Goal: Task Accomplishment & Management: Use online tool/utility

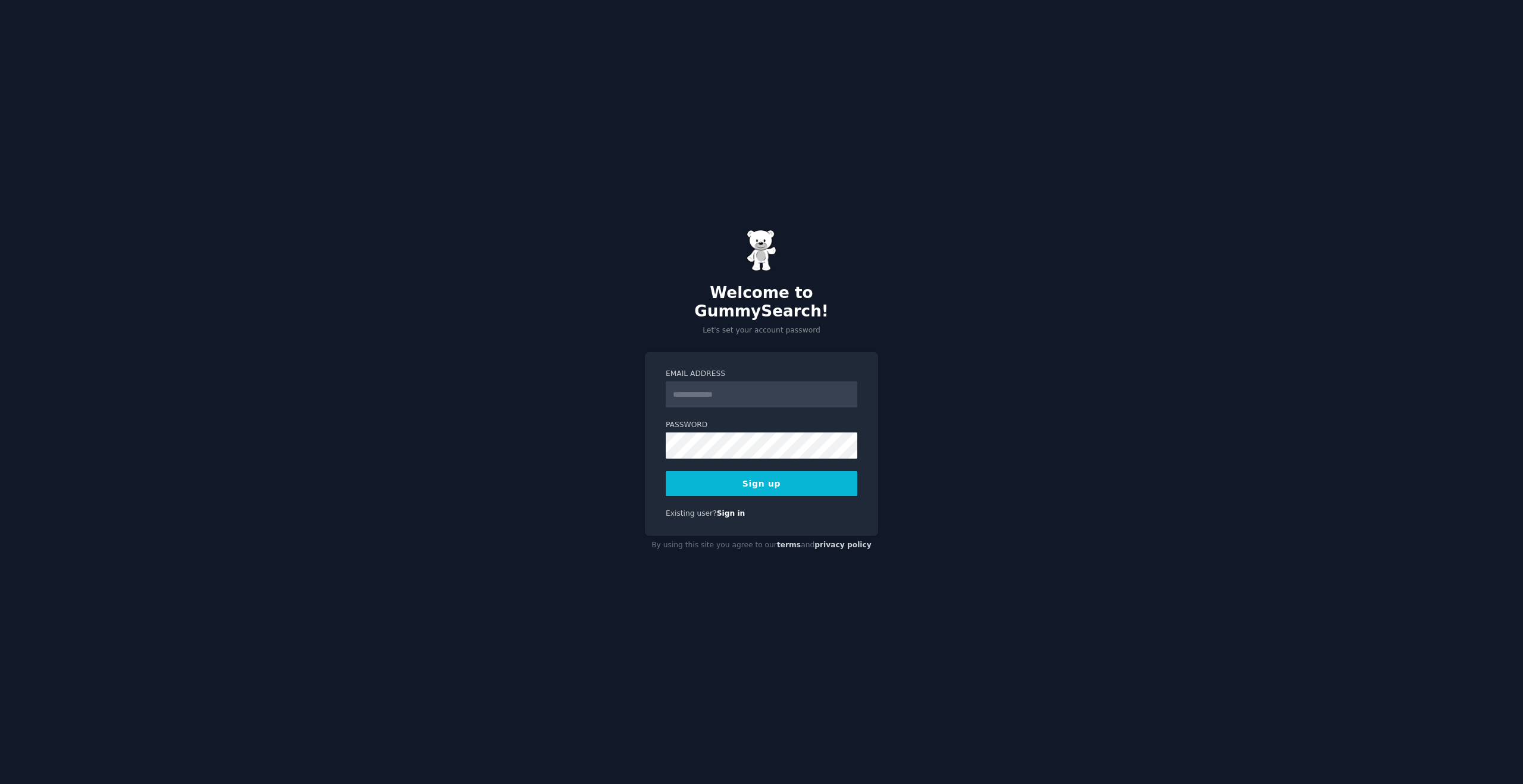
click at [691, 384] on input "Email Address" at bounding box center [762, 394] width 192 height 26
type input "**********"
click at [0, 783] on com-1password-button at bounding box center [0, 784] width 0 height 0
click at [787, 471] on button "Sign up" at bounding box center [762, 484] width 192 height 25
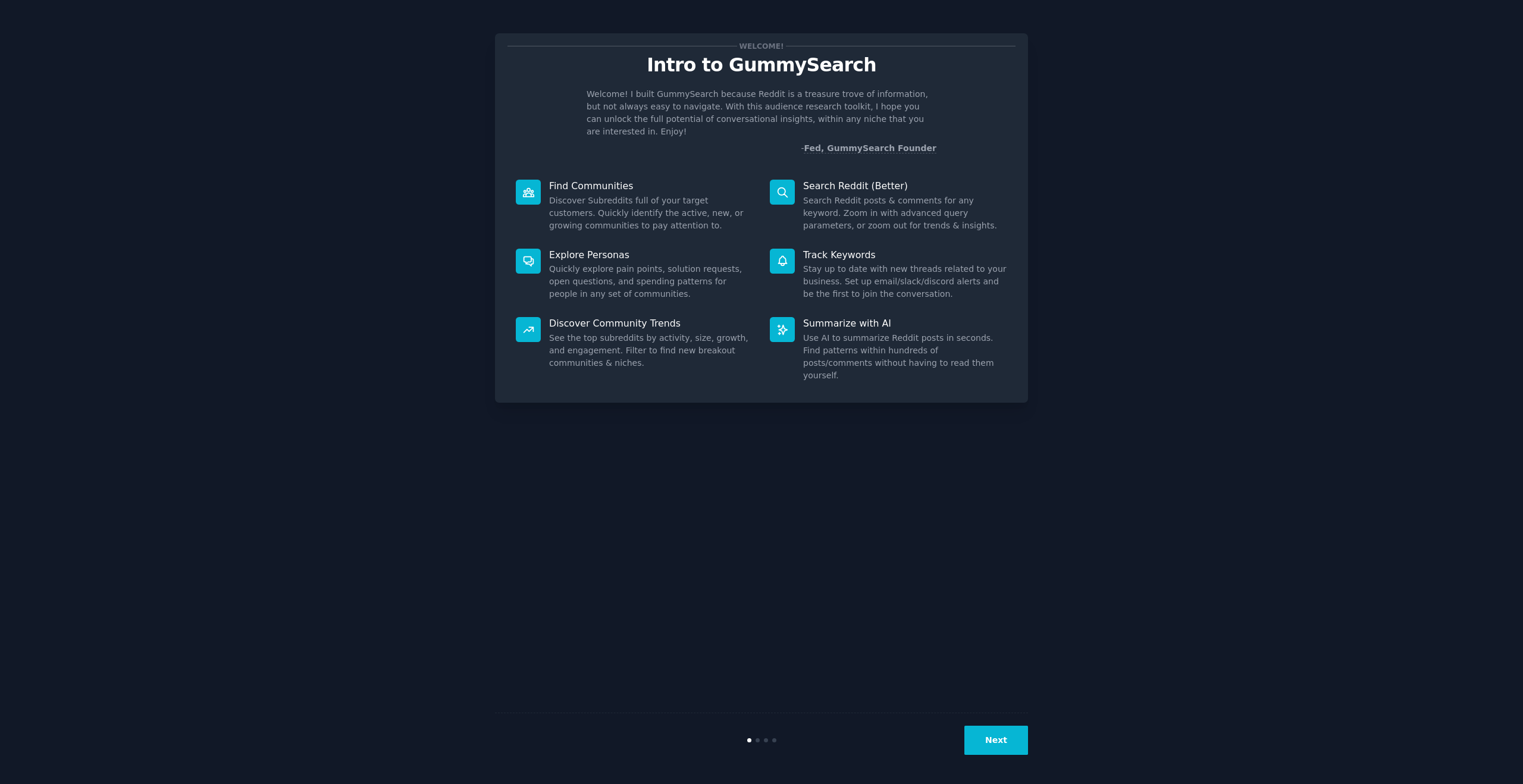
click at [1002, 737] on button "Next" at bounding box center [996, 740] width 64 height 29
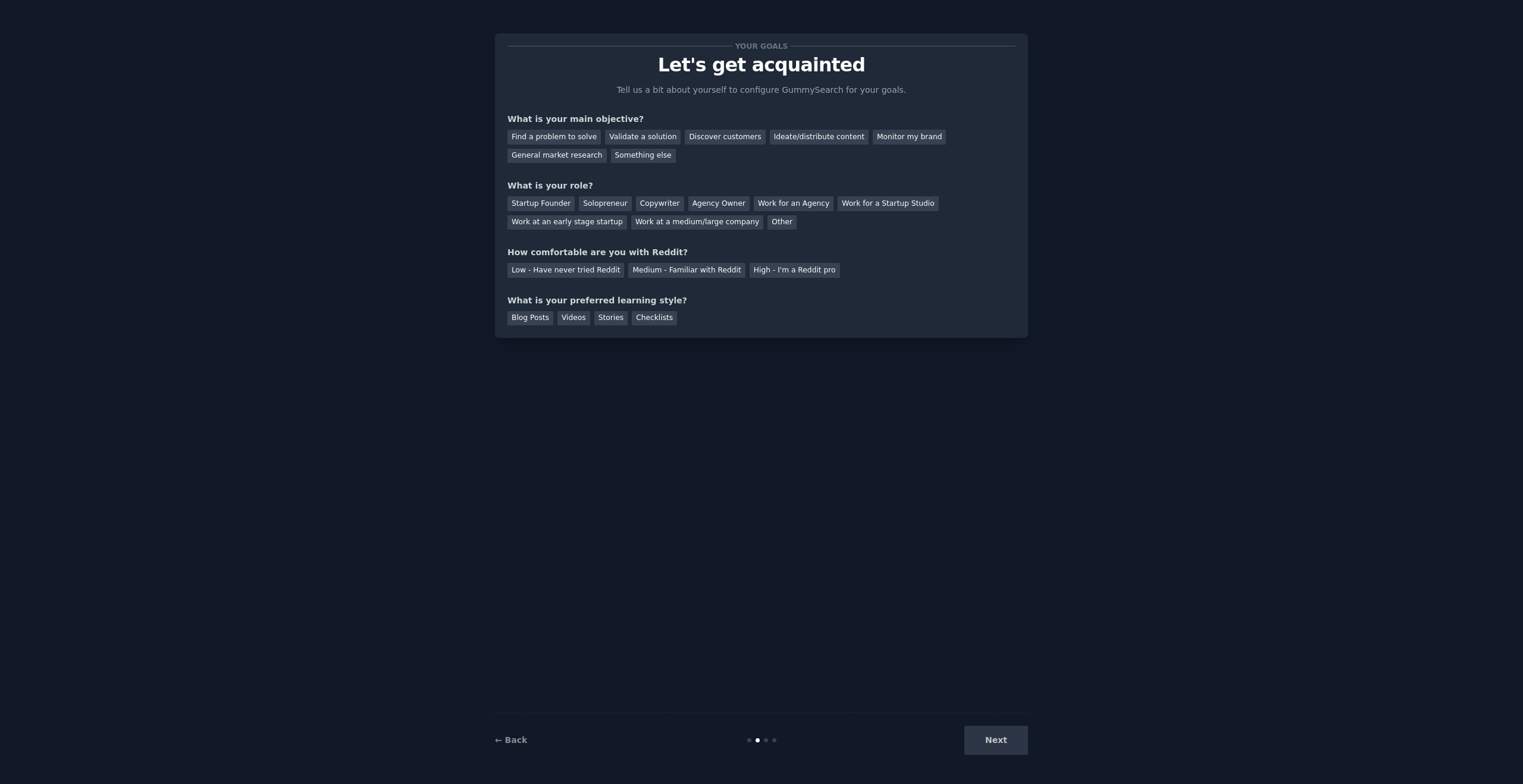
click at [1007, 740] on div "Next" at bounding box center [939, 740] width 178 height 29
click at [1005, 739] on div "Next" at bounding box center [939, 740] width 178 height 29
click at [877, 139] on div "Monitor my brand" at bounding box center [909, 137] width 73 height 15
click at [801, 142] on div "Ideate/distribute content" at bounding box center [819, 137] width 99 height 15
click at [535, 157] on div "General market research" at bounding box center [557, 156] width 99 height 15
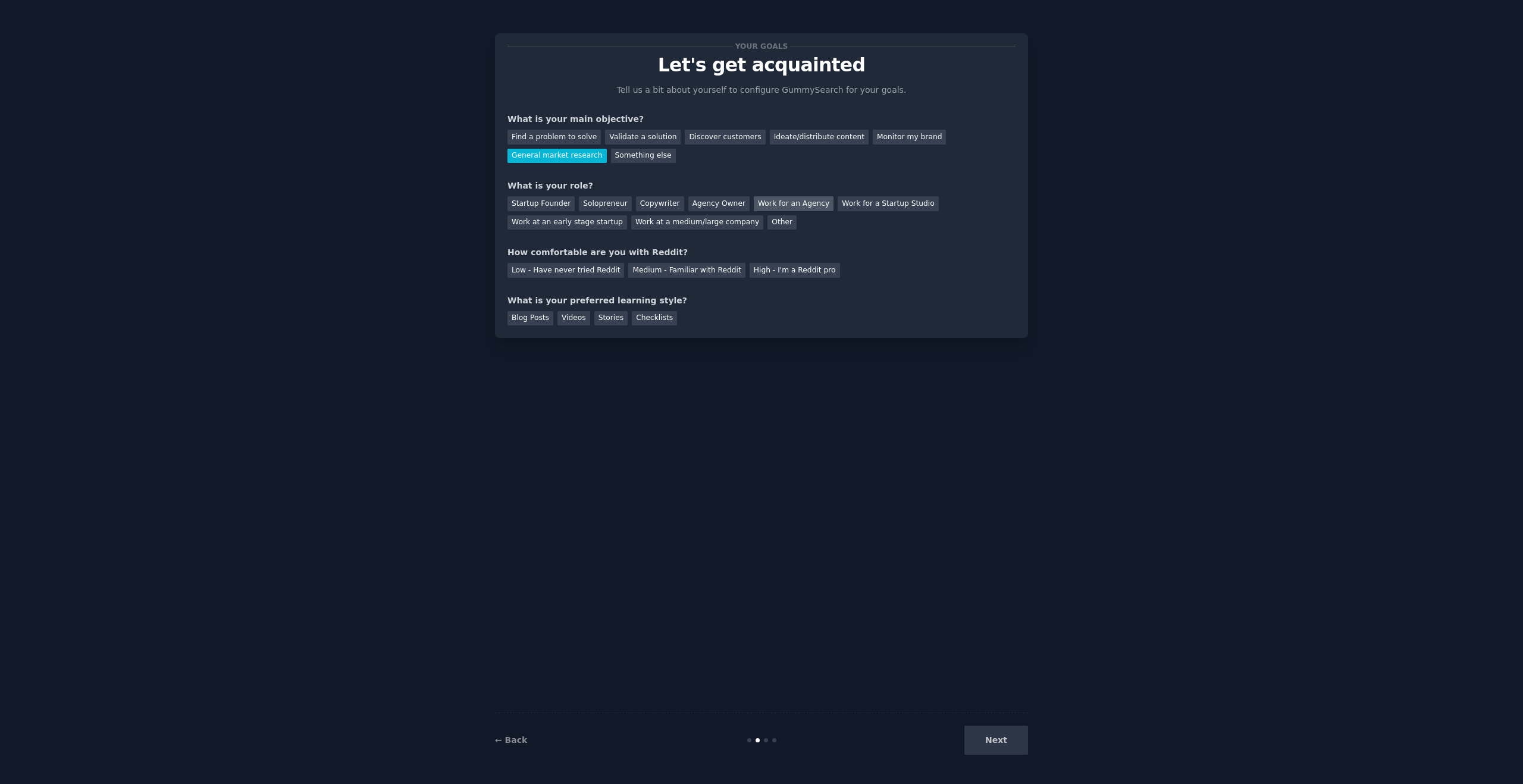
click at [774, 200] on div "Work for an Agency" at bounding box center [793, 204] width 80 height 15
click at [801, 273] on div "High - I'm a Reddit pro" at bounding box center [795, 270] width 91 height 15
click at [547, 319] on div "Blog Posts" at bounding box center [530, 318] width 46 height 15
click at [996, 751] on button "Next" at bounding box center [996, 740] width 64 height 29
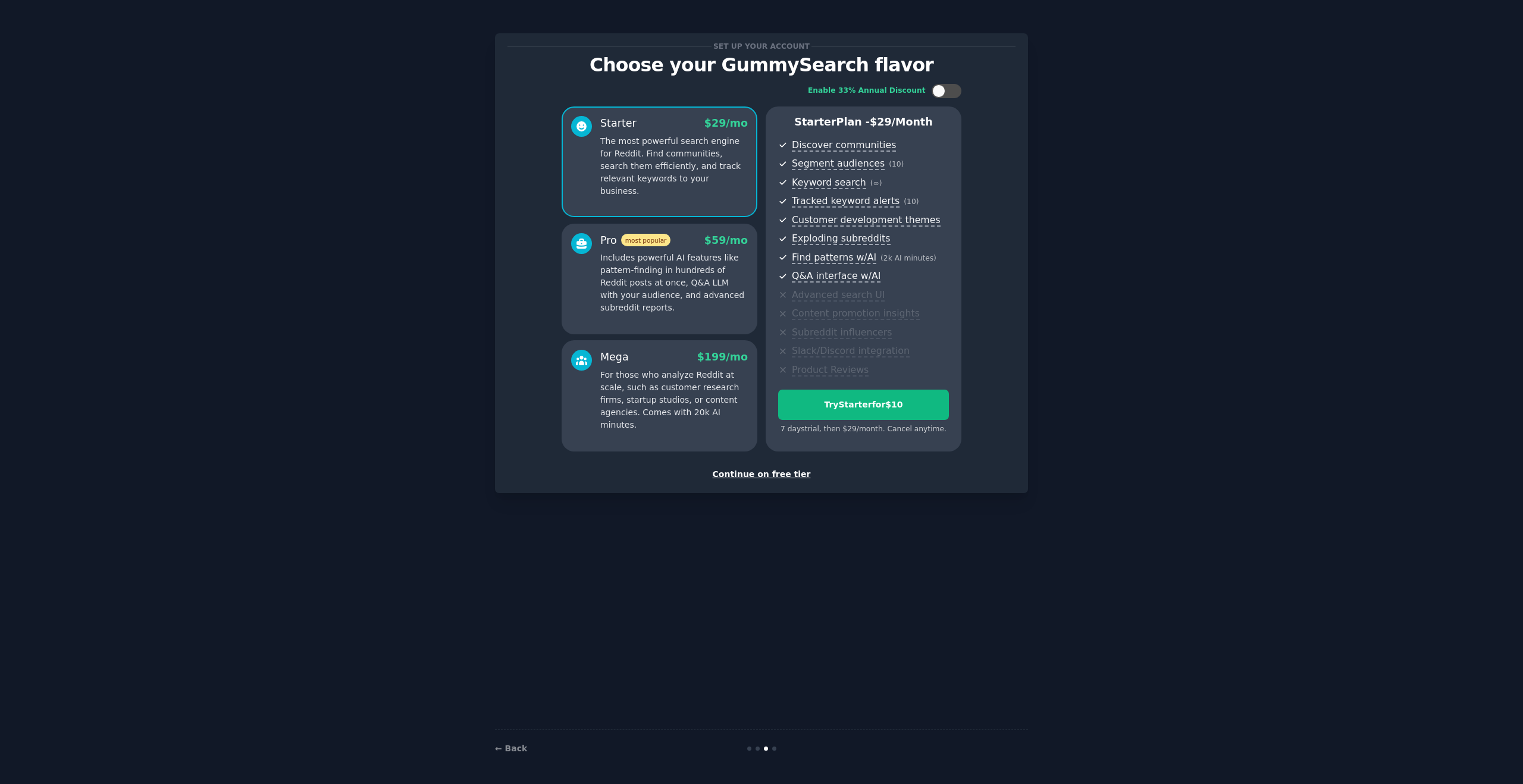
click at [779, 476] on div "Continue on free tier" at bounding box center [762, 474] width 508 height 13
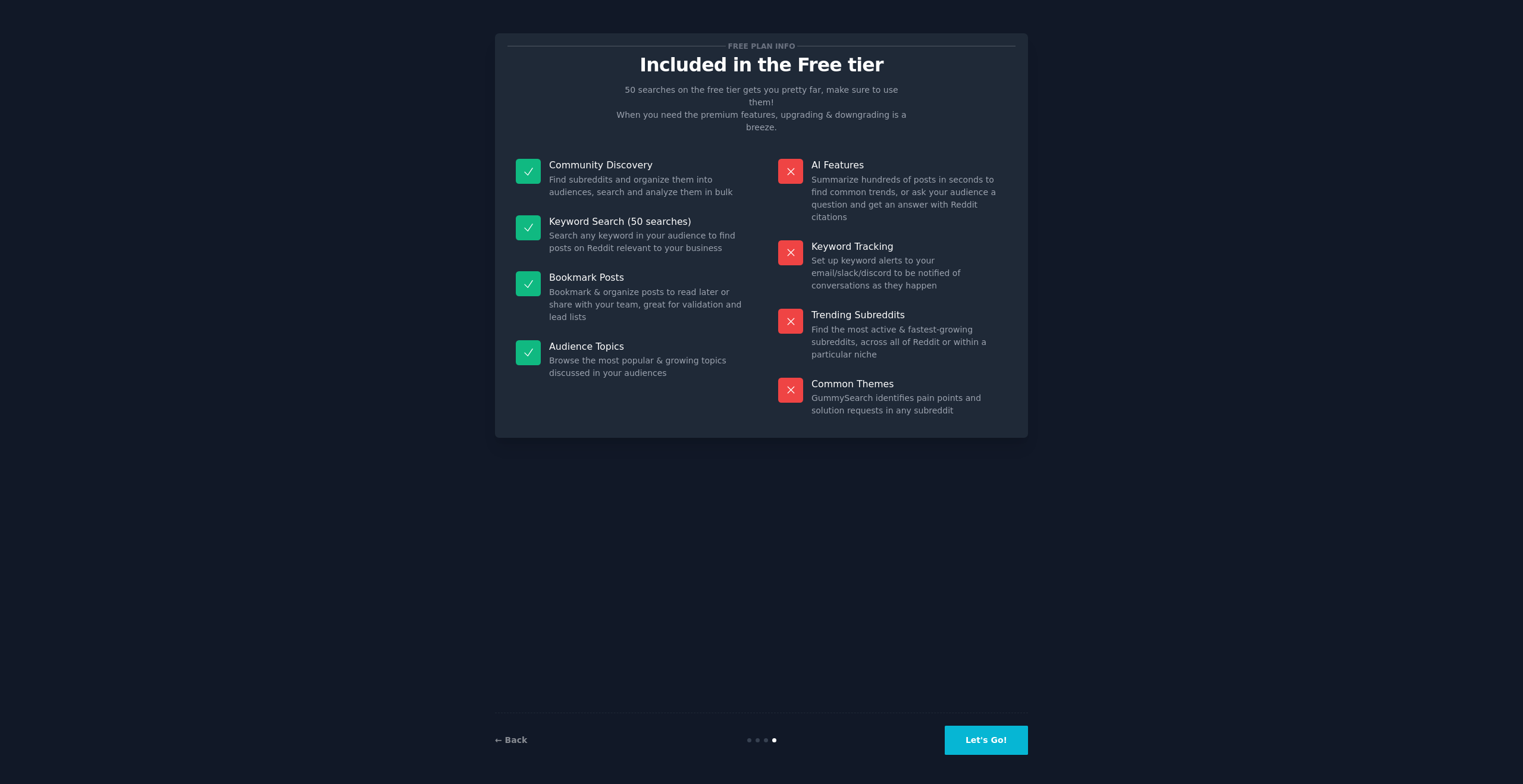
click at [993, 747] on button "Let's Go!" at bounding box center [986, 740] width 83 height 29
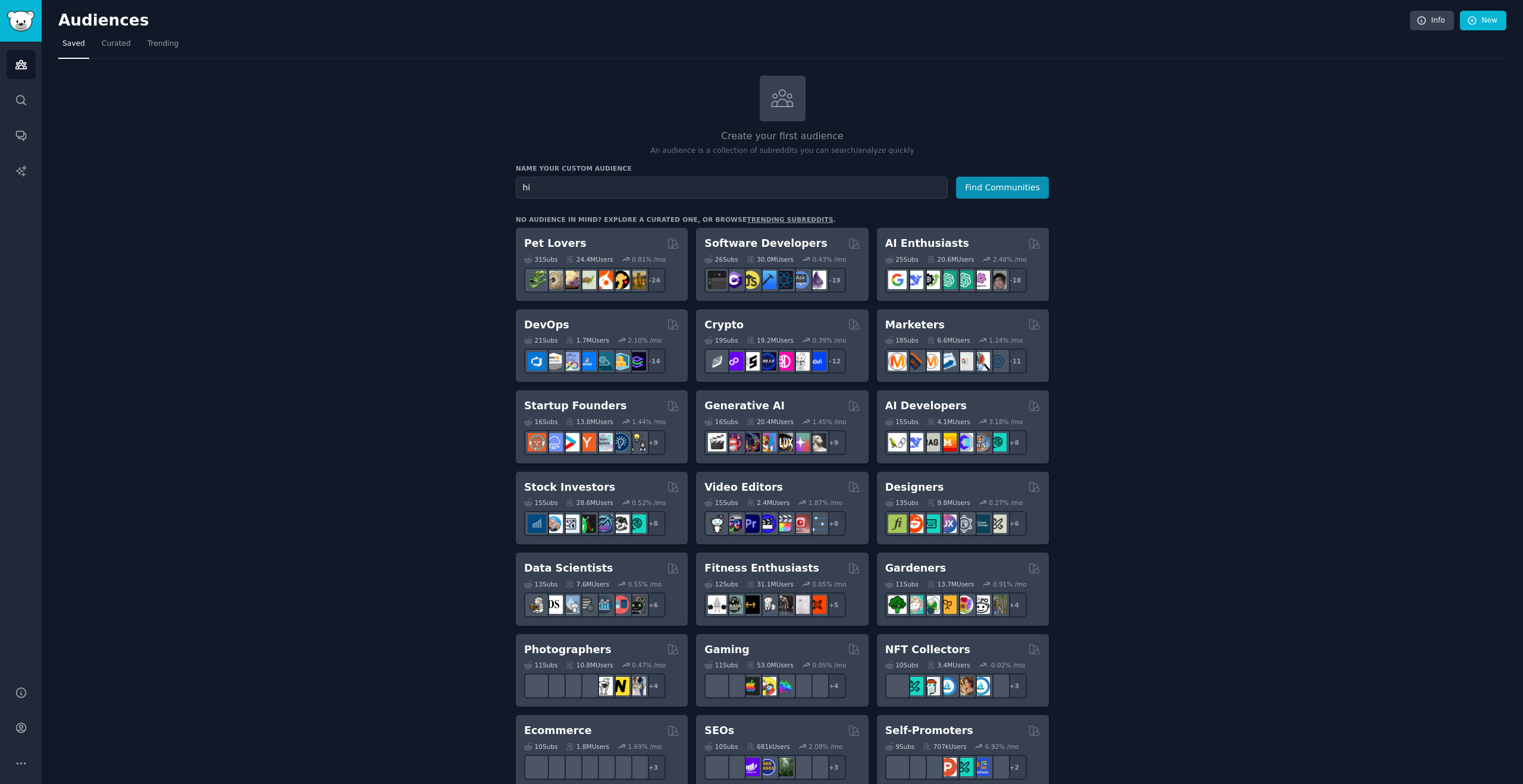
type input "h"
click at [956, 177] on button "Find Communities" at bounding box center [1002, 187] width 93 height 22
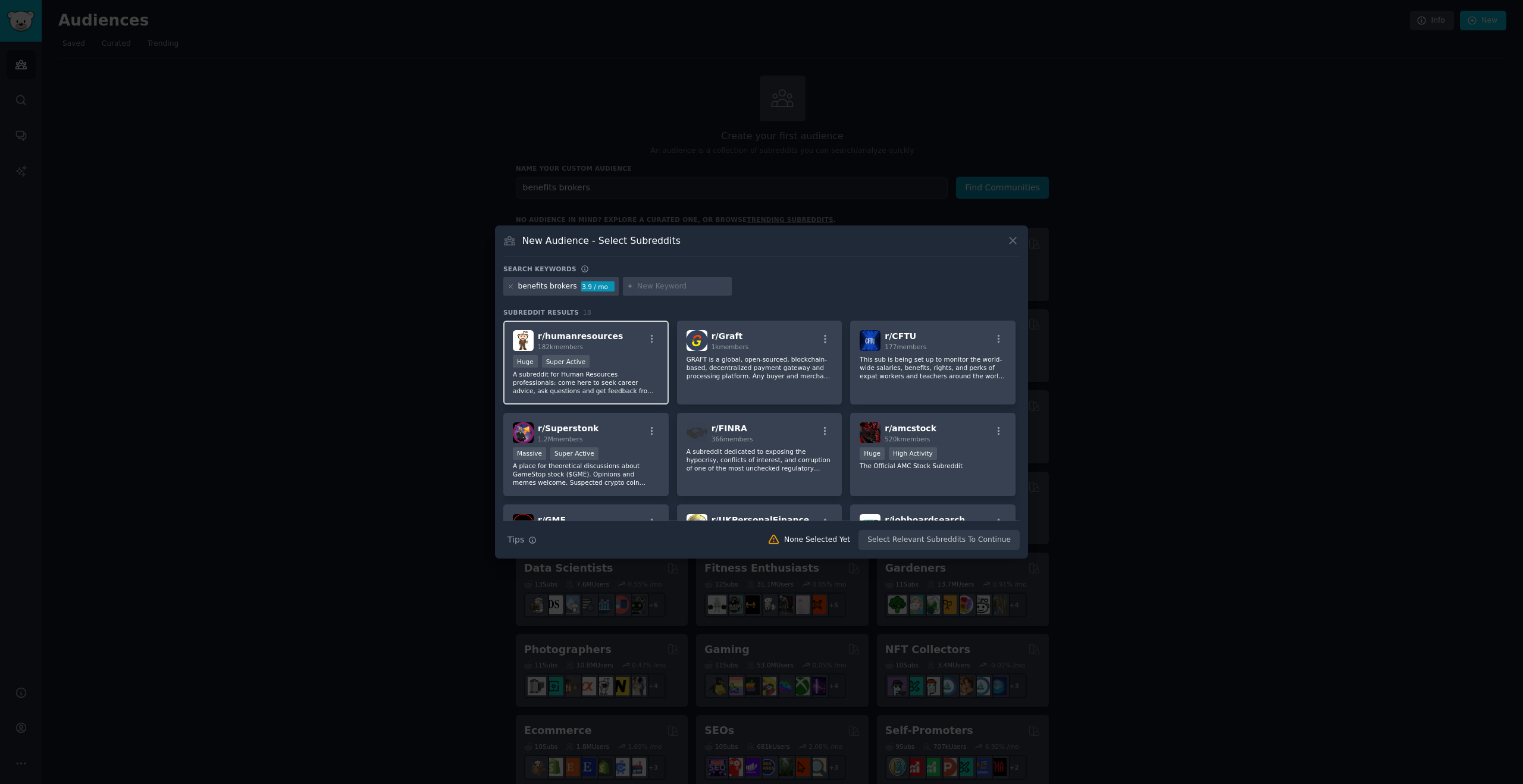
click at [640, 379] on p "A subreddit for Human Resources professionals: come here to seek career advice,…" at bounding box center [586, 382] width 146 height 25
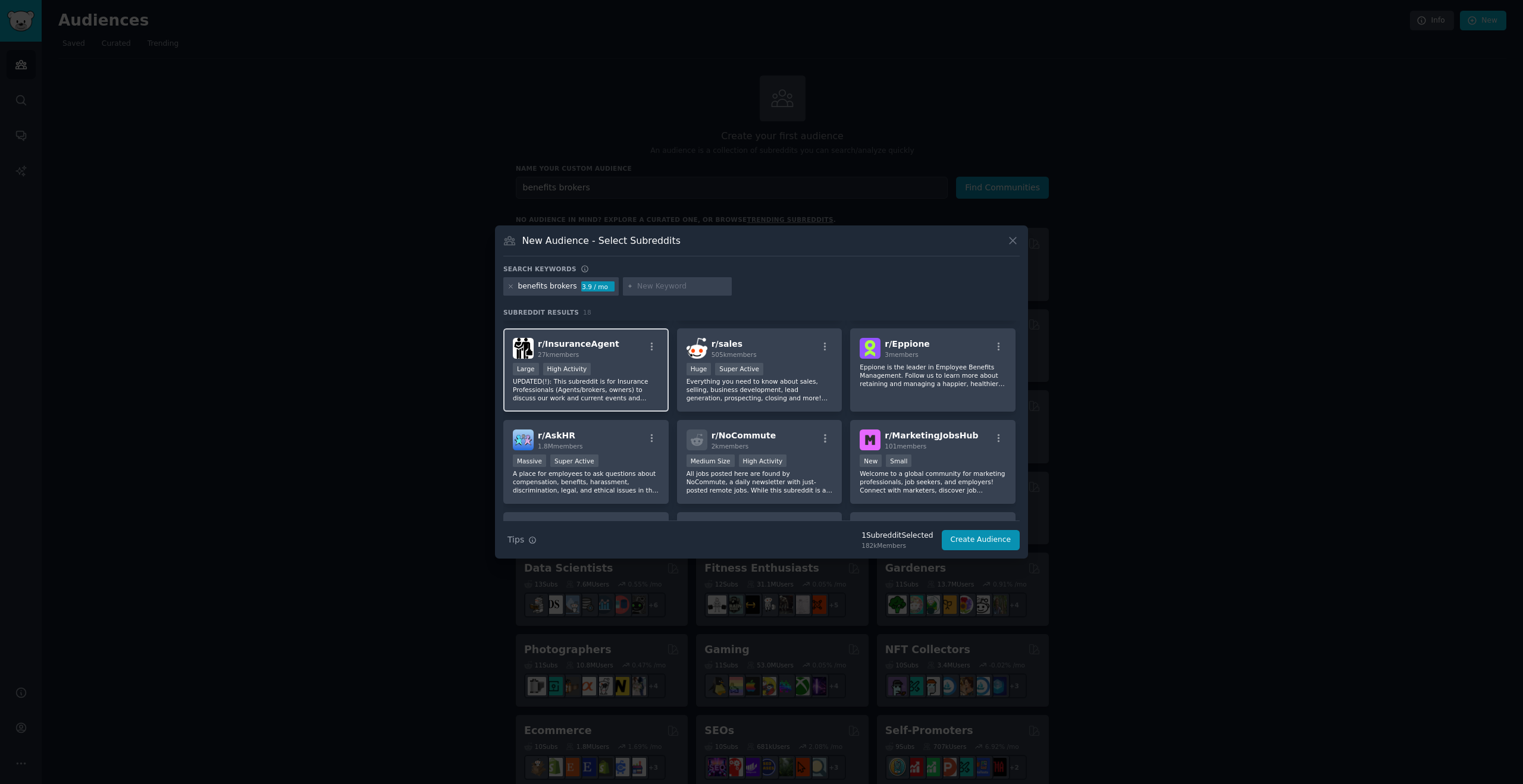
scroll to position [311, 0]
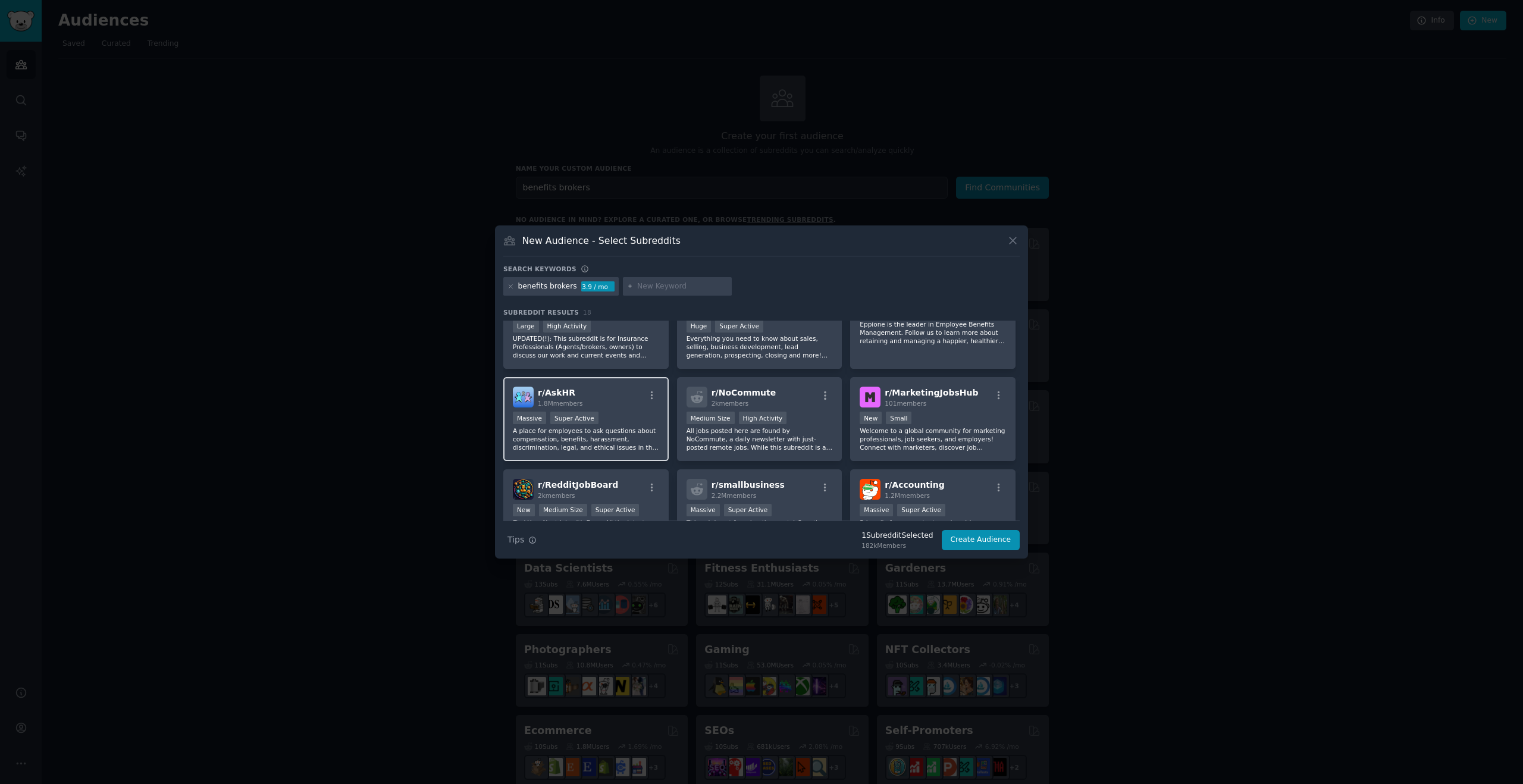
click at [625, 419] on div "Massive Super Active" at bounding box center [586, 419] width 146 height 15
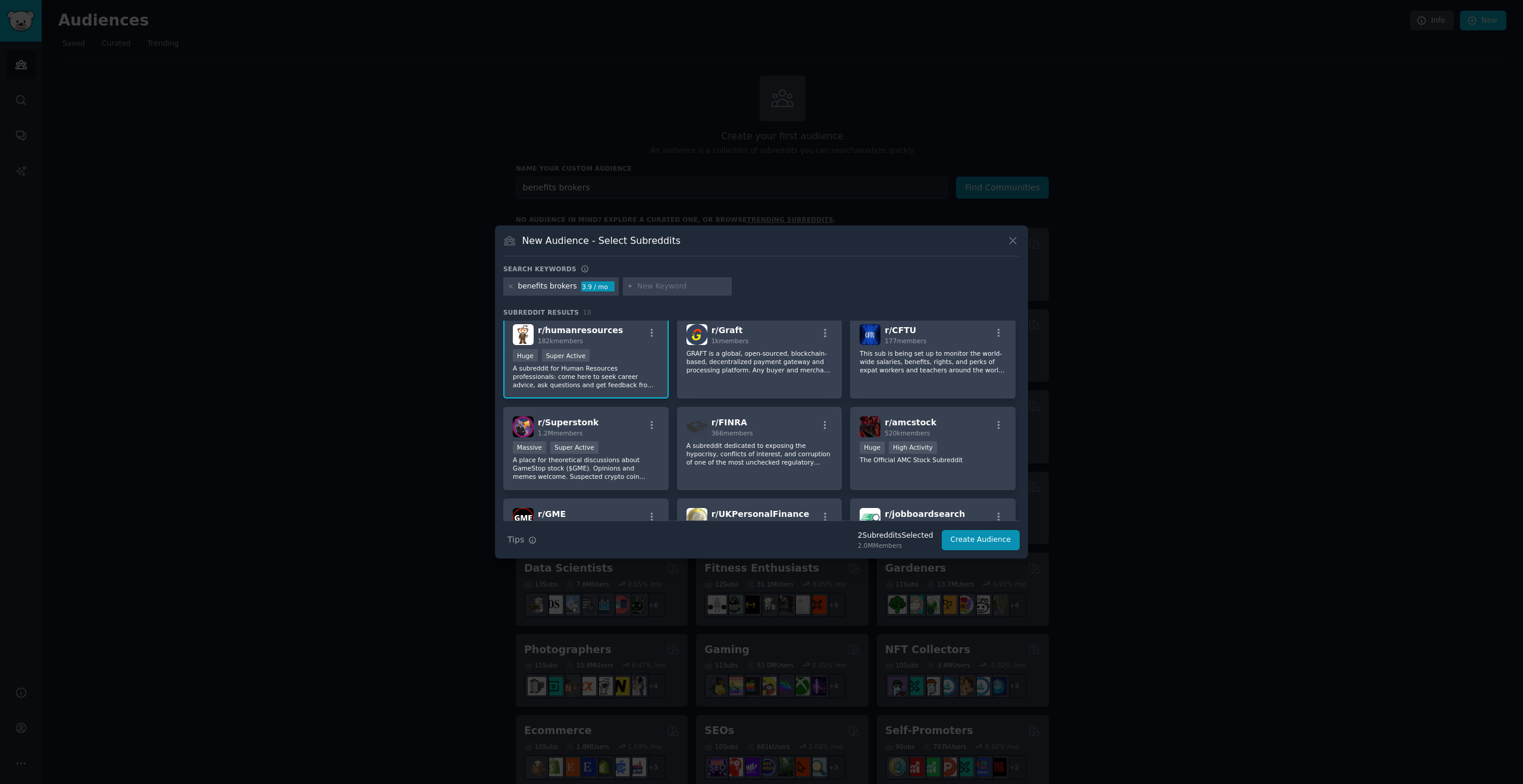
scroll to position [0, 0]
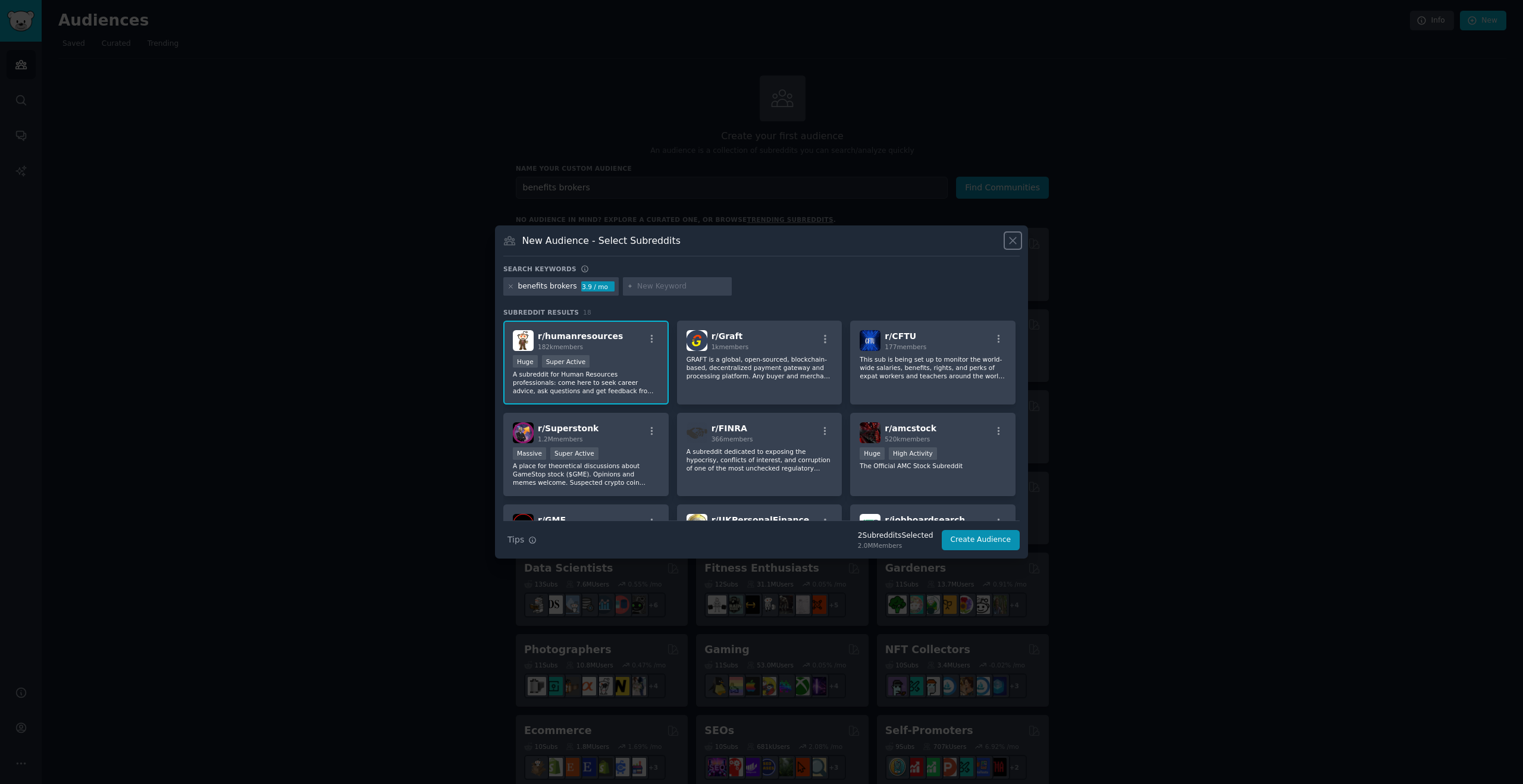
click at [1016, 240] on icon at bounding box center [1013, 240] width 13 height 13
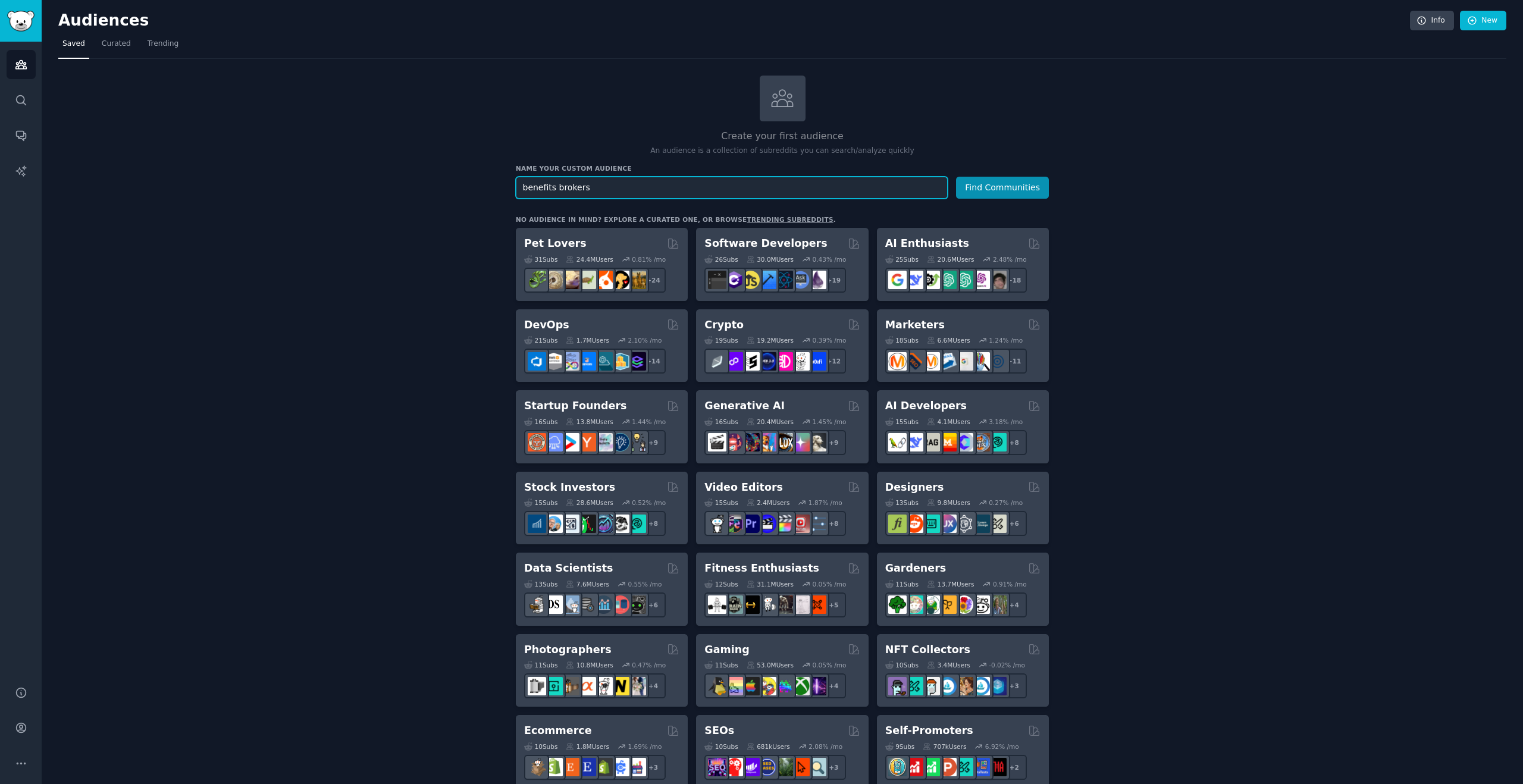
drag, startPoint x: 697, startPoint y: 187, endPoint x: 405, endPoint y: 164, distance: 292.9
click at [405, 164] on div "Create your first audience An audience is a collection of subreddits you can se…" at bounding box center [782, 723] width 1448 height 1296
type input "hr benefits administrator"
click at [956, 177] on button "Find Communities" at bounding box center [1002, 187] width 93 height 22
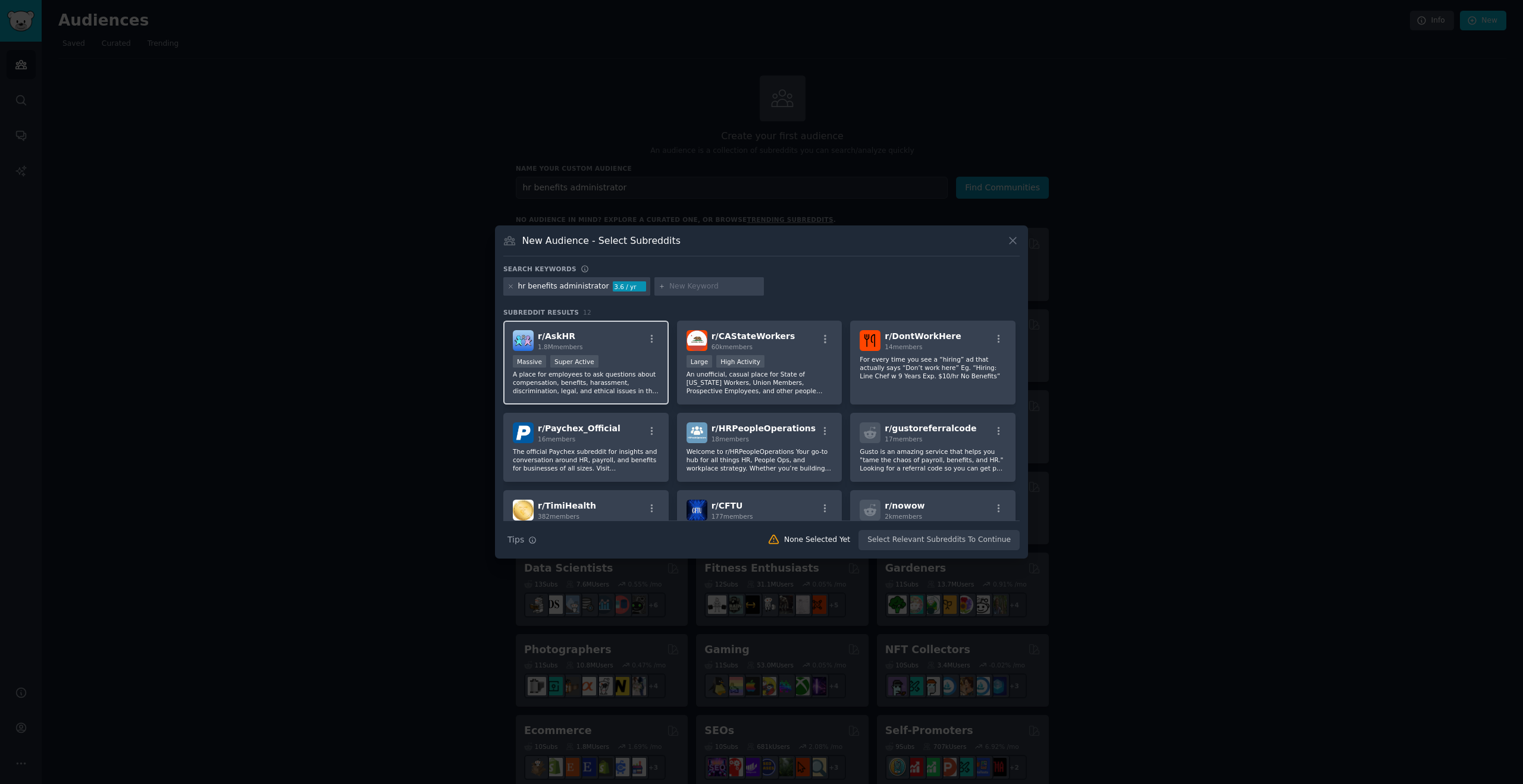
click at [604, 357] on div "Massive Super Active" at bounding box center [586, 363] width 146 height 15
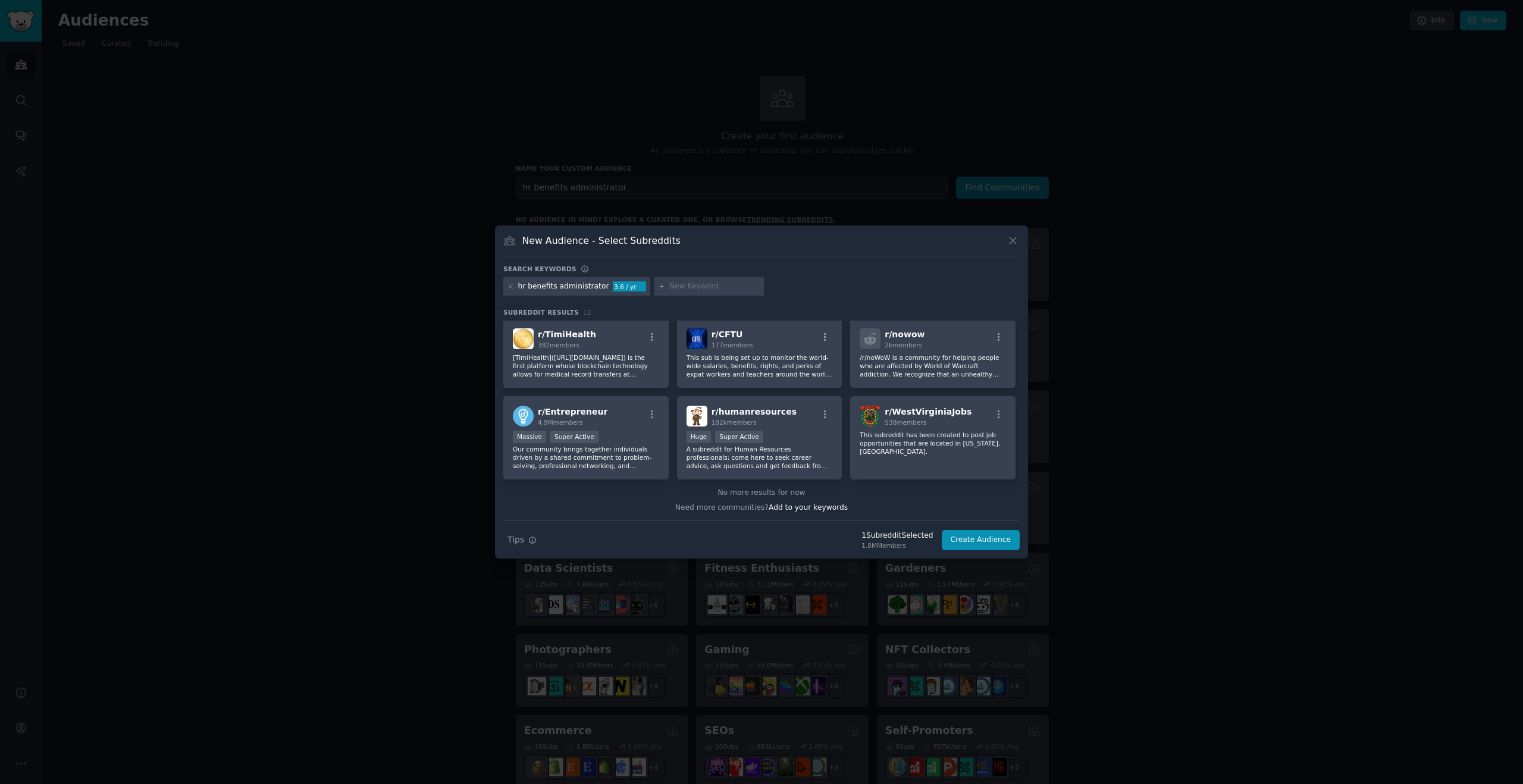
scroll to position [172, 0]
click at [814, 474] on div "r/ humanresources 182k members Huge Super Active A subreddit for Human Resource…" at bounding box center [760, 437] width 165 height 84
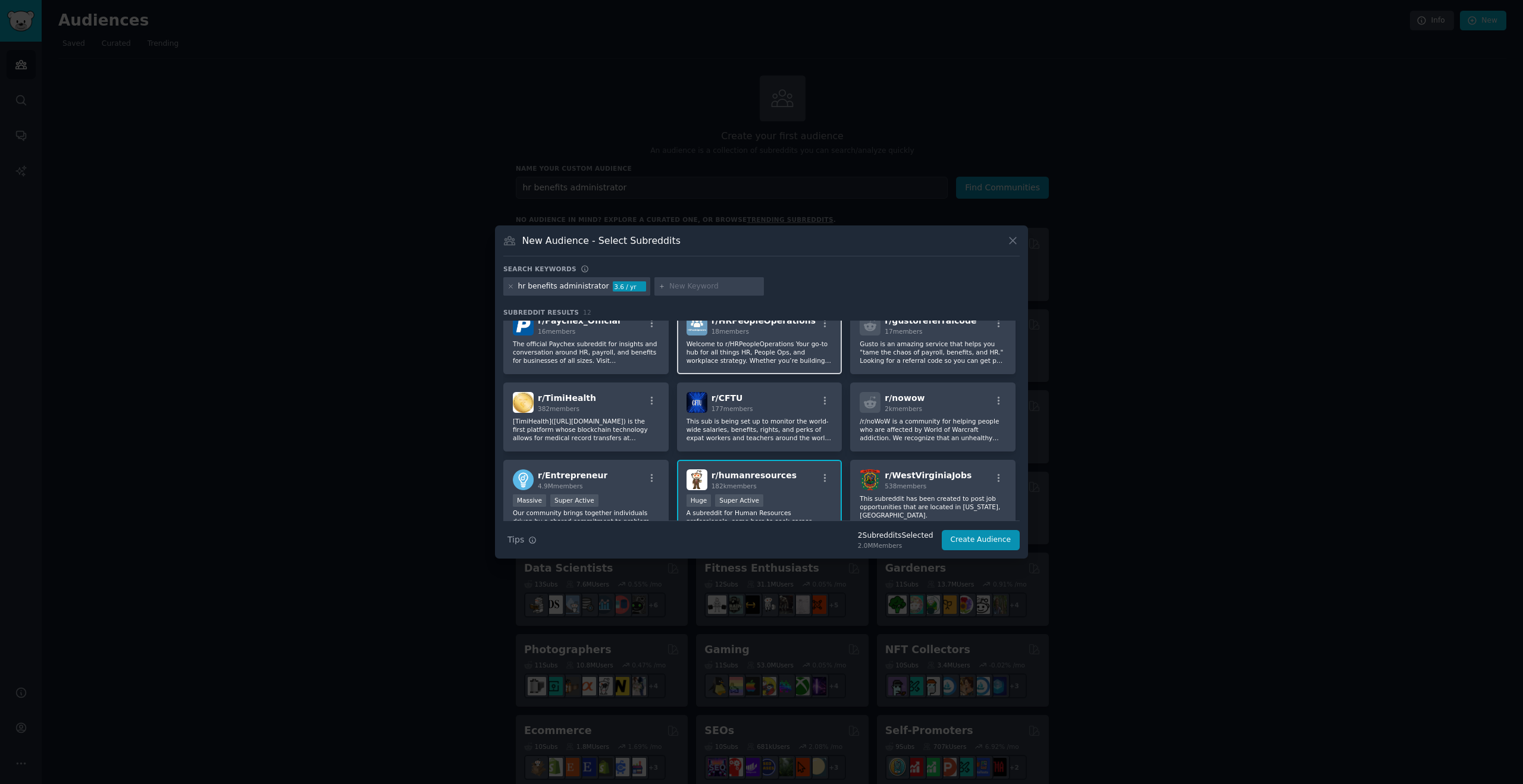
scroll to position [109, 0]
click at [977, 542] on button "Create Audience" at bounding box center [981, 540] width 79 height 21
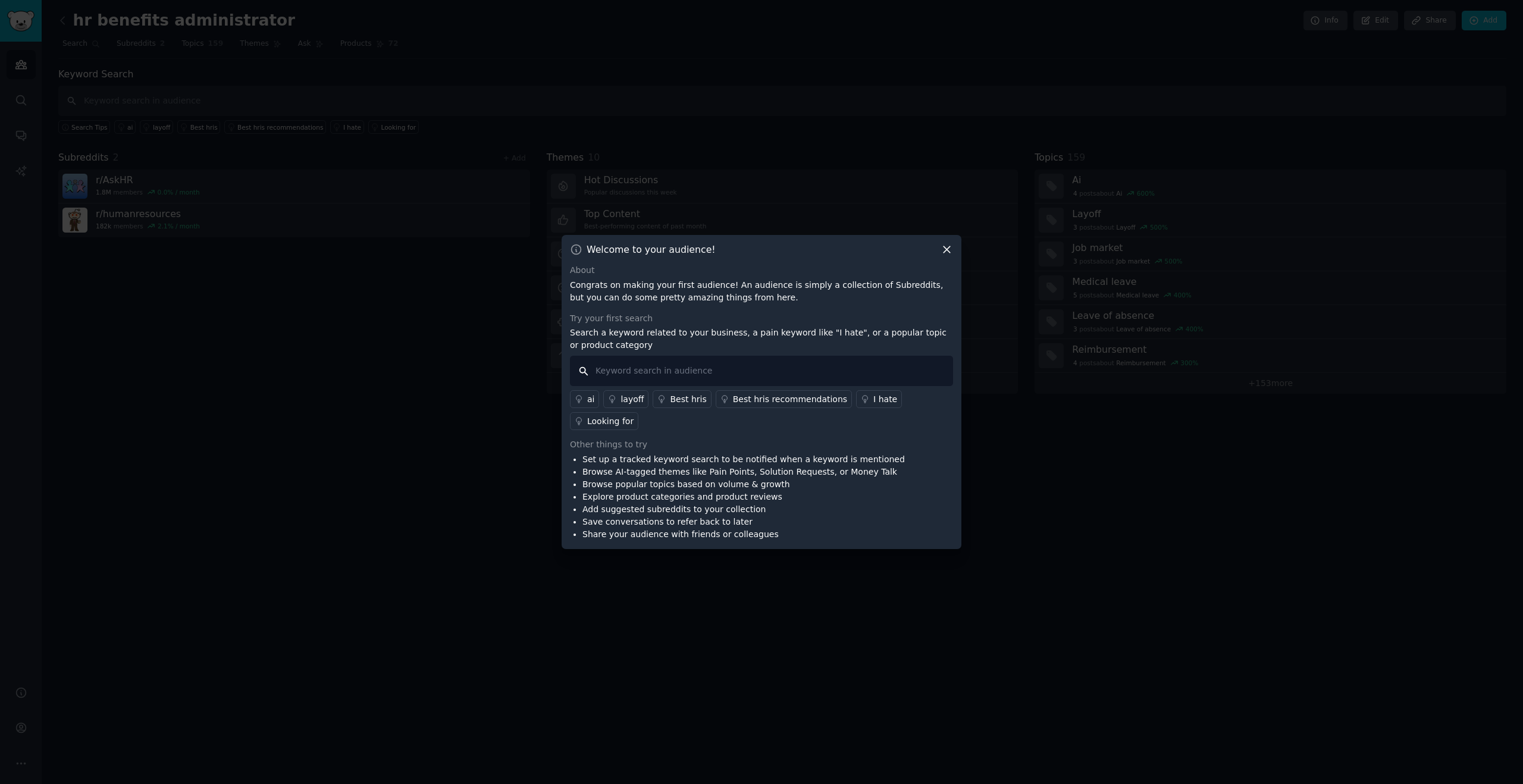
click at [702, 373] on input "text" at bounding box center [762, 371] width 383 height 30
type input "open enrollment"
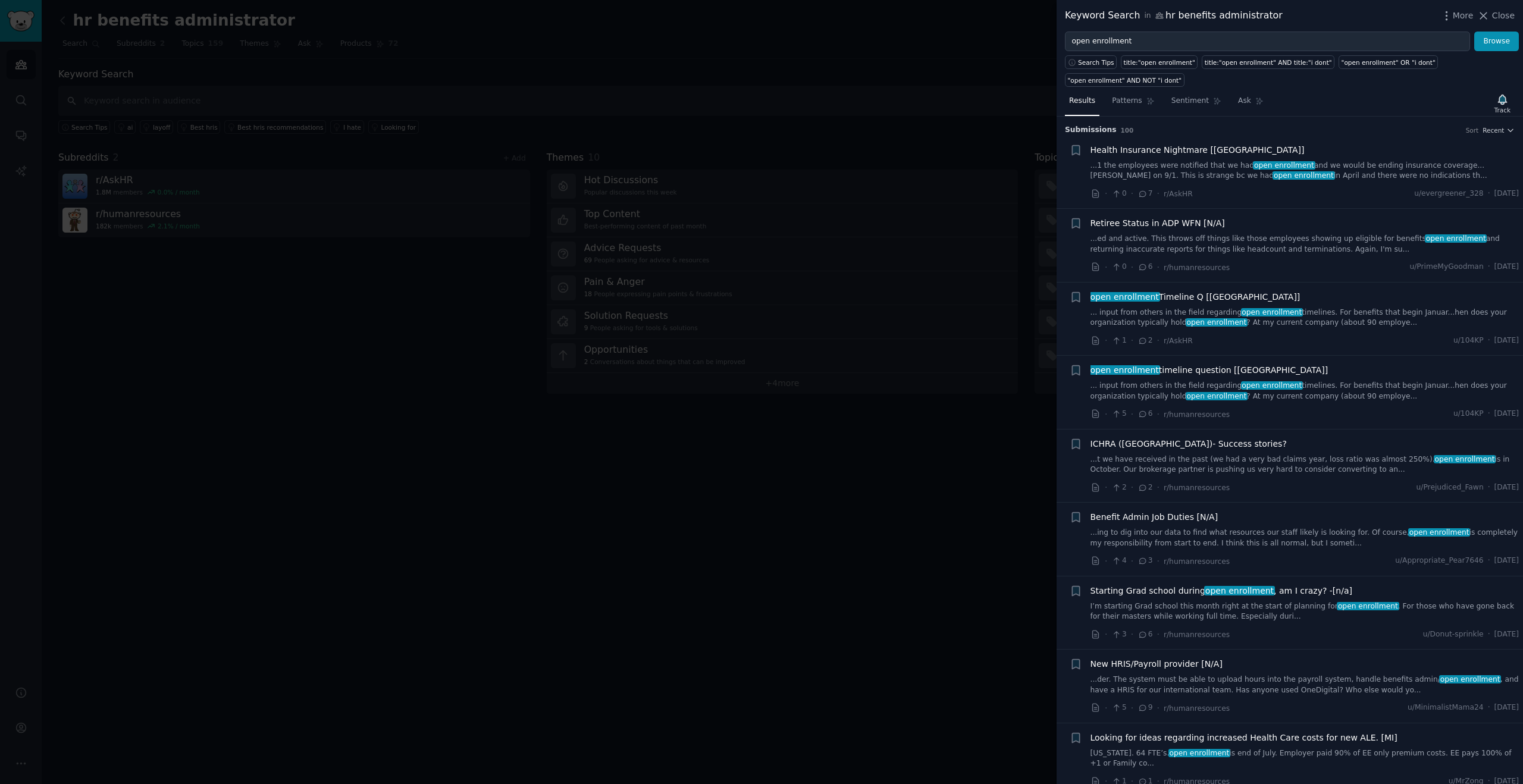
click at [1017, 251] on div at bounding box center [762, 392] width 1523 height 784
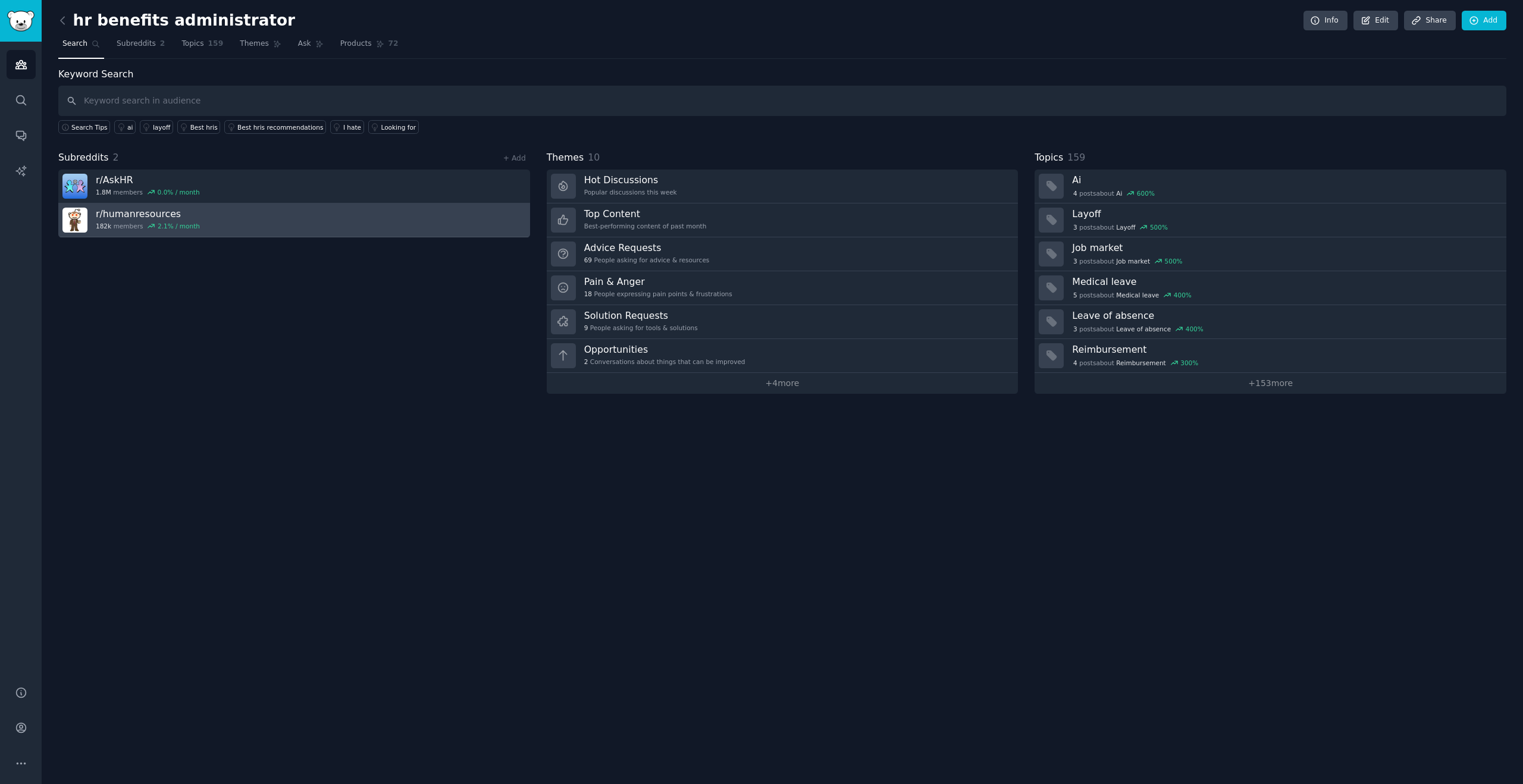
click at [379, 219] on link "r/ humanresources 182k members 2.1 % / month" at bounding box center [294, 220] width 472 height 34
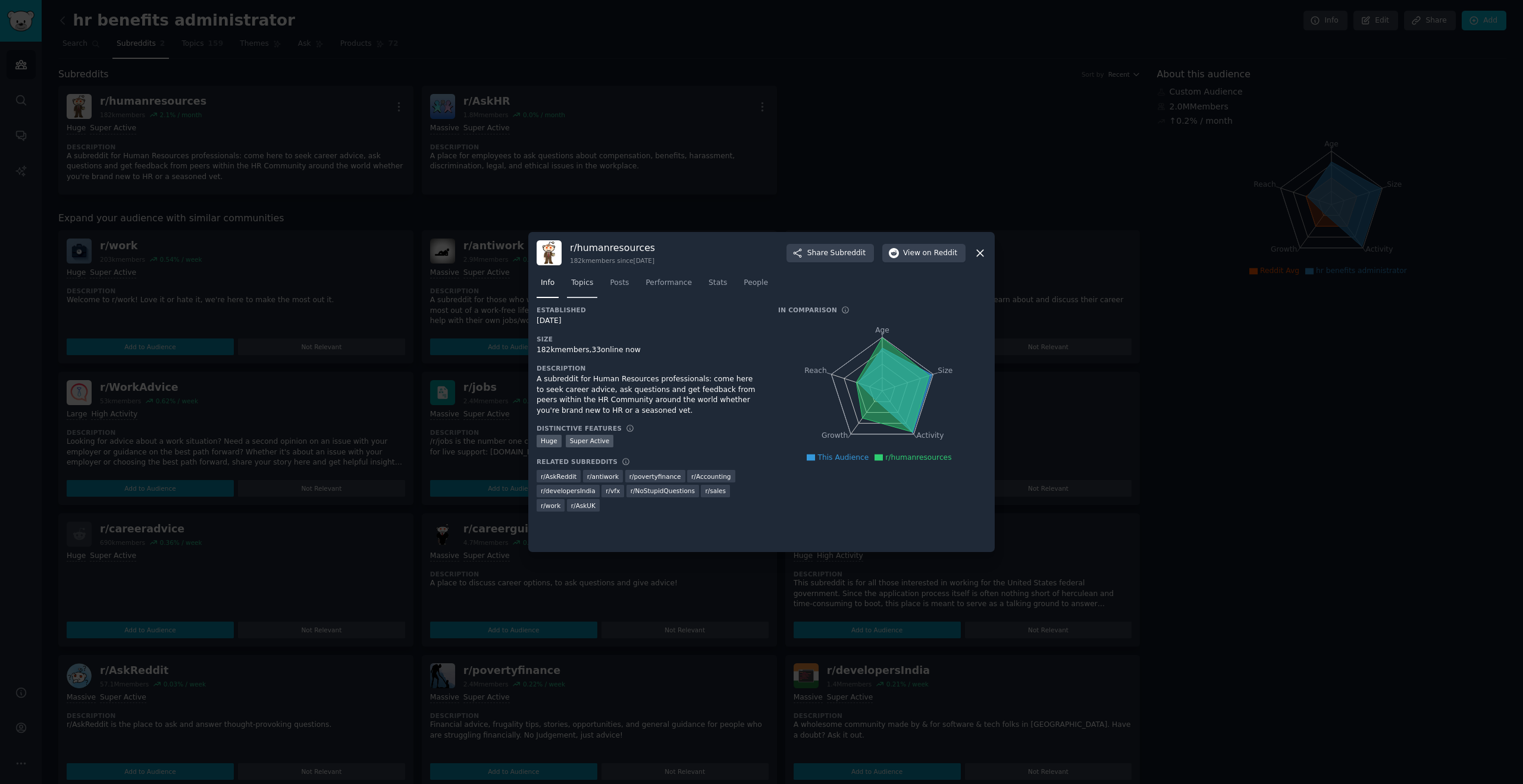
click at [587, 284] on span "Topics" at bounding box center [582, 283] width 22 height 11
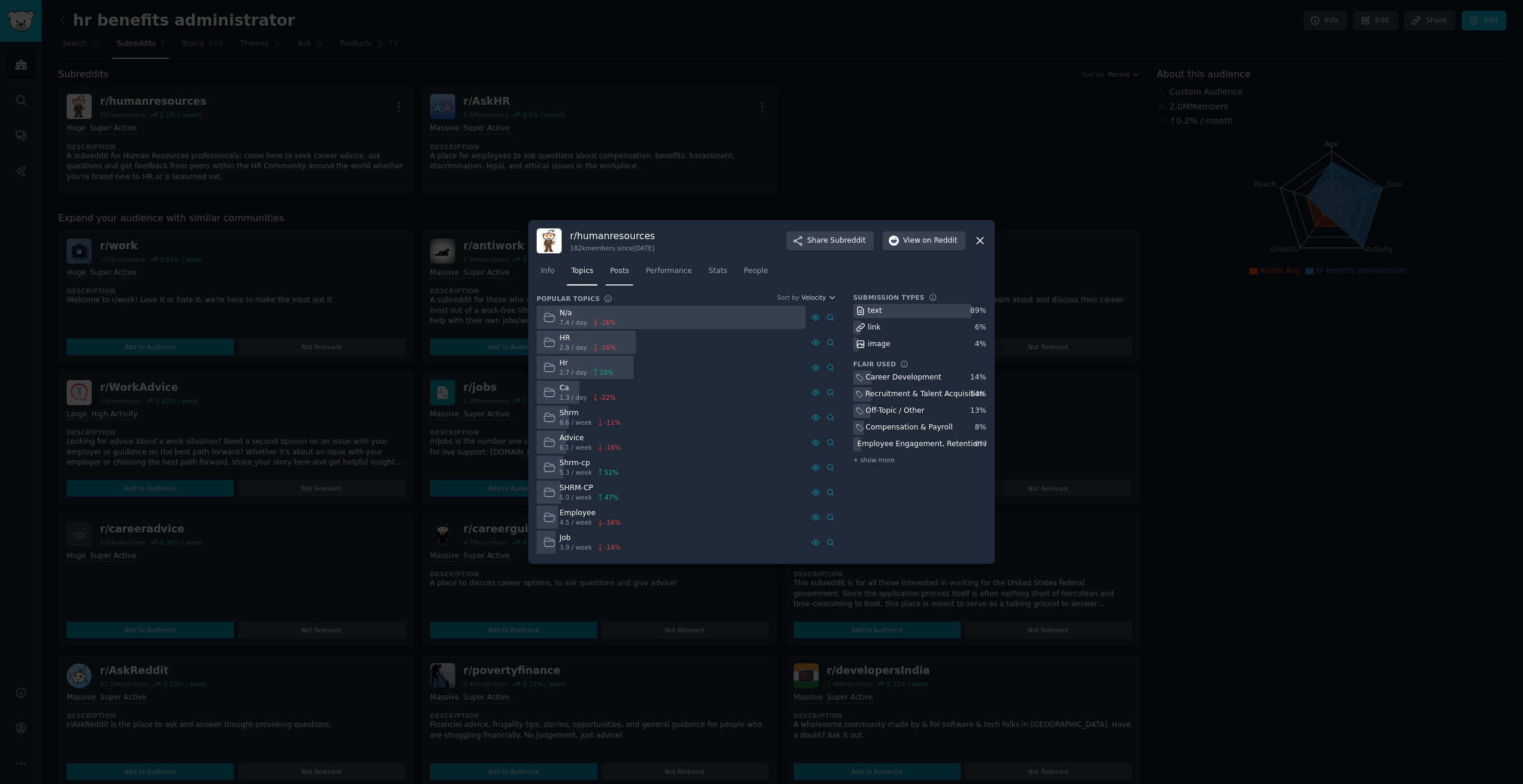
click at [623, 271] on span "Posts" at bounding box center [619, 271] width 19 height 11
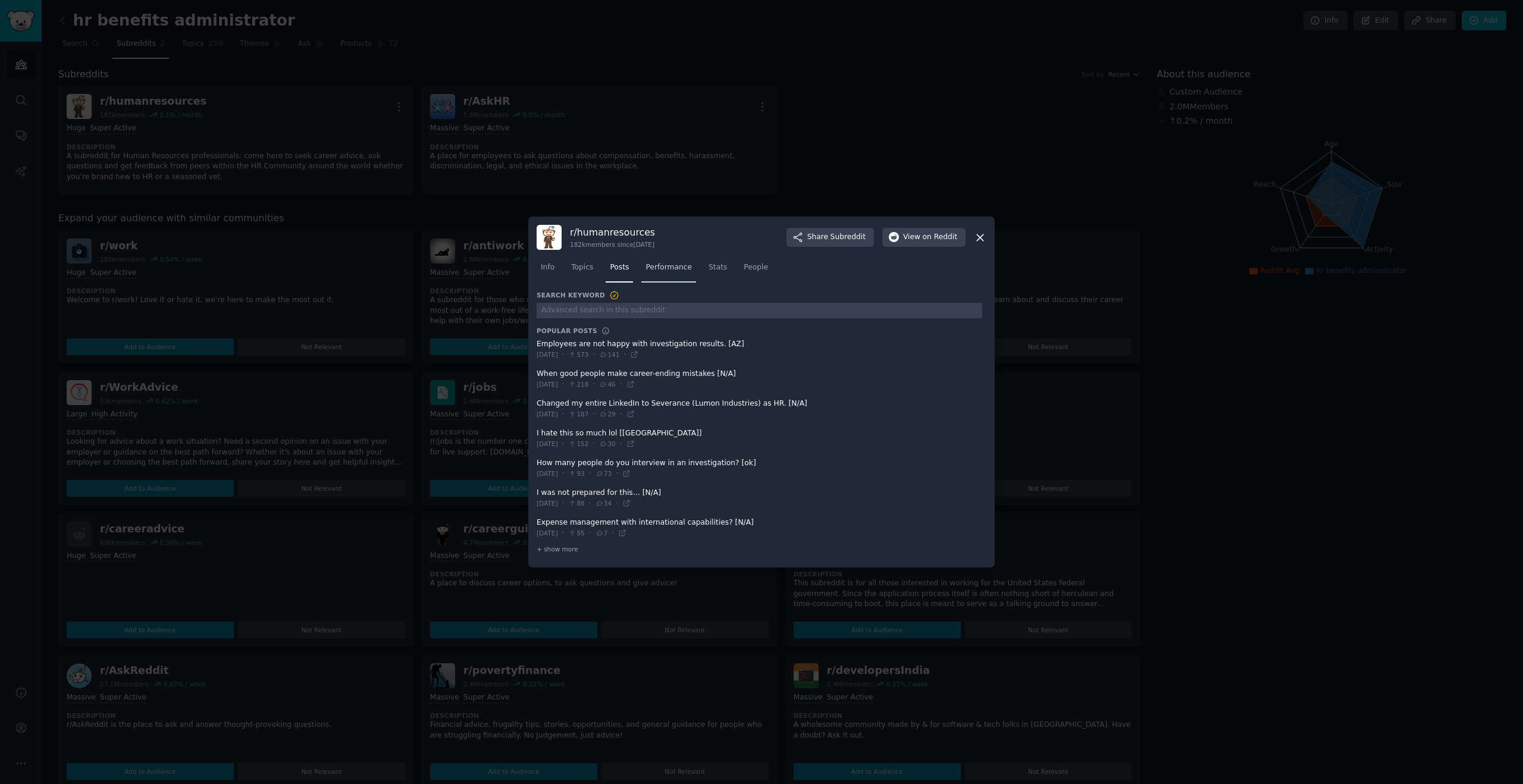
click at [662, 271] on span "Performance" at bounding box center [669, 268] width 46 height 11
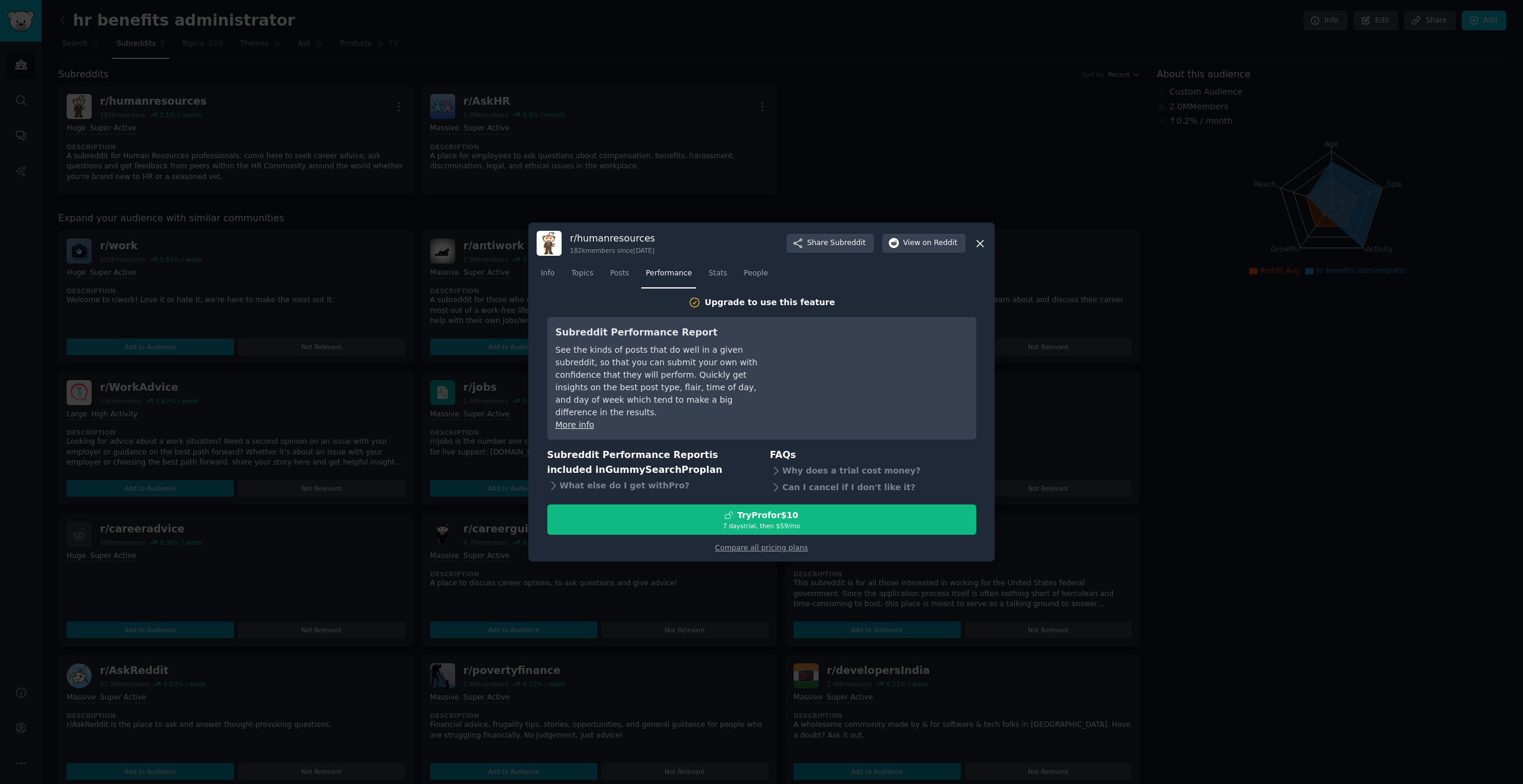
click at [732, 281] on nav "Info Topics Posts Performance Stats People" at bounding box center [762, 276] width 450 height 24
click at [728, 283] on link "Stats" at bounding box center [718, 276] width 26 height 24
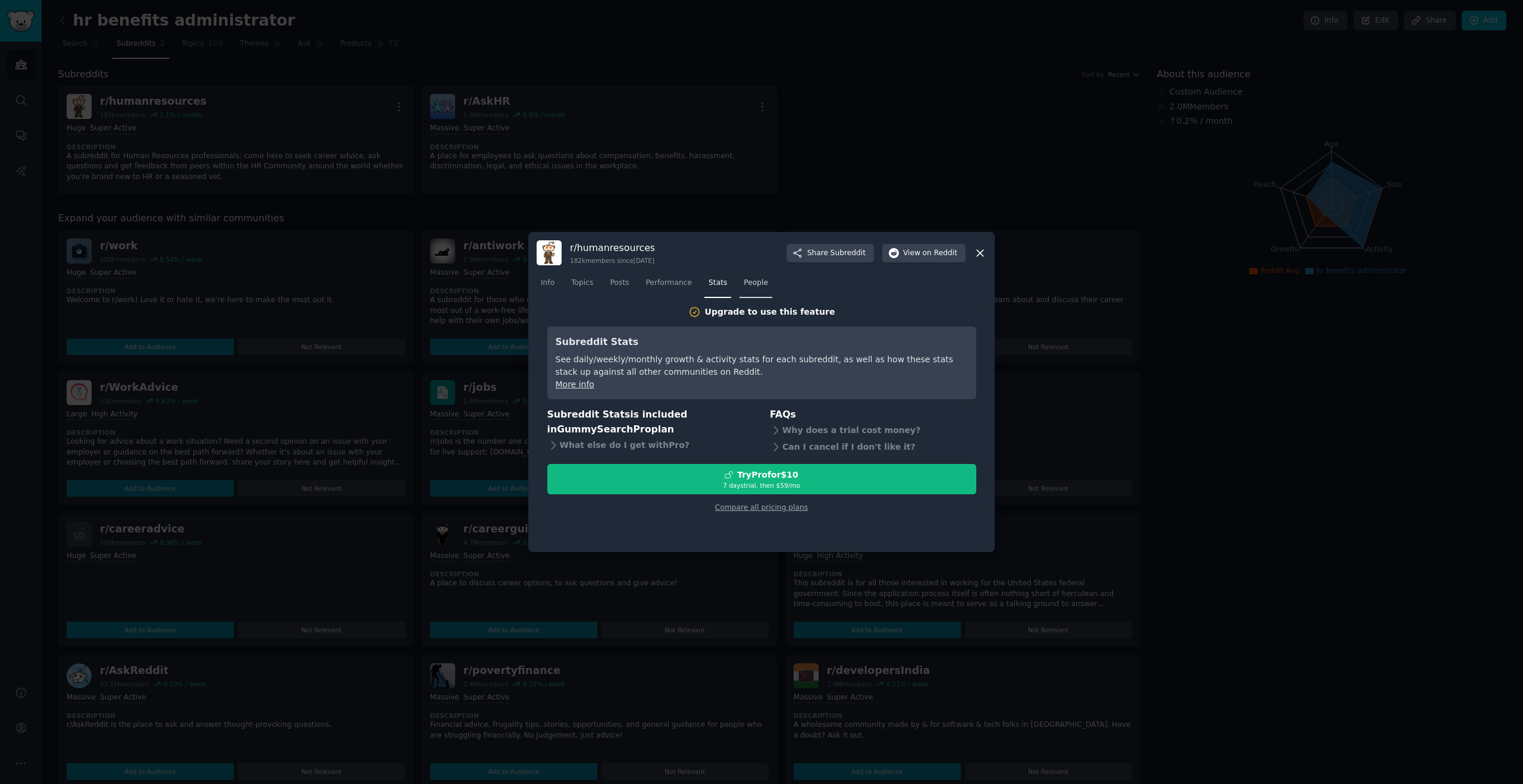
click at [751, 290] on link "People" at bounding box center [756, 286] width 32 height 24
click at [623, 286] on span "Posts" at bounding box center [619, 283] width 19 height 11
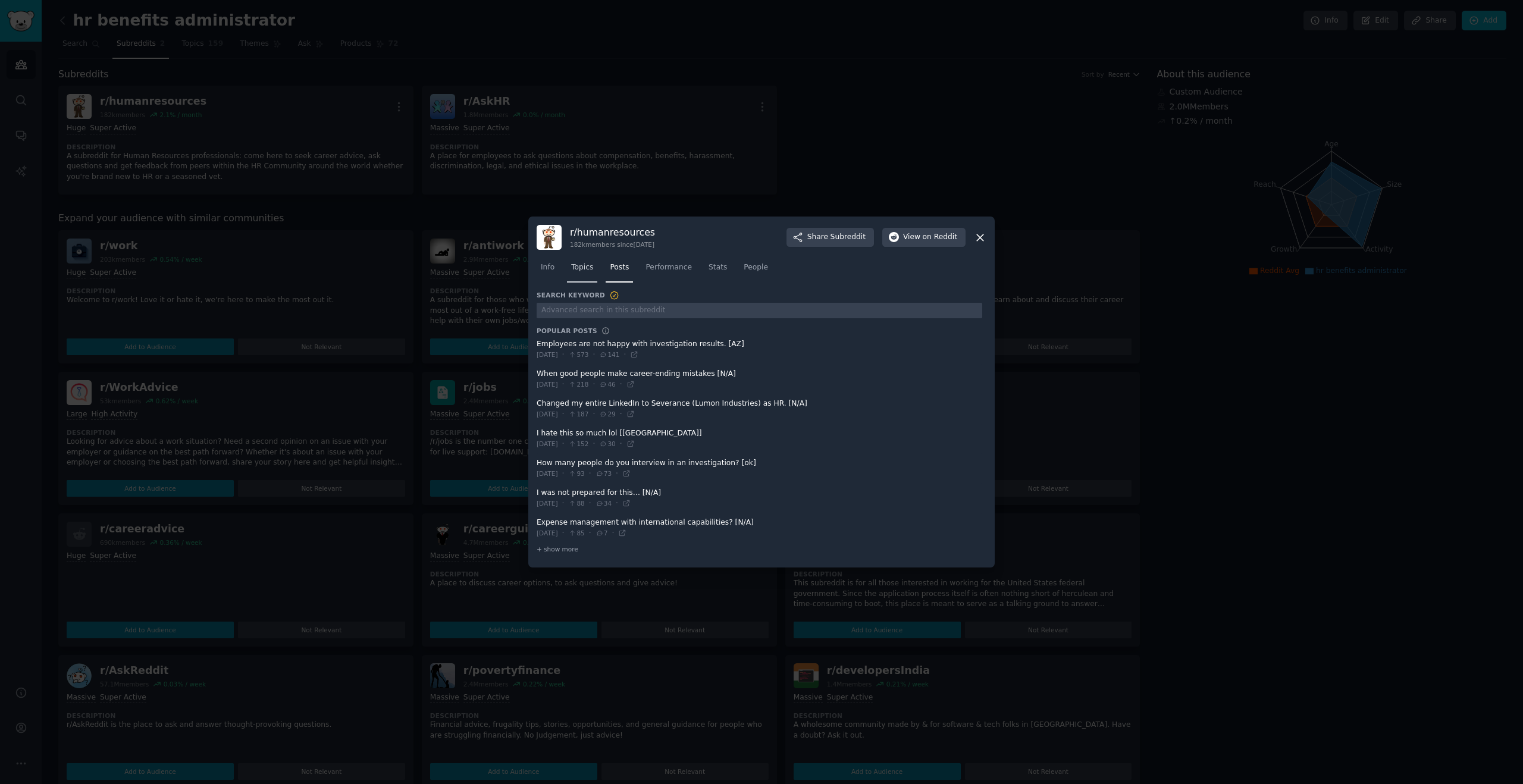
click at [576, 275] on link "Topics" at bounding box center [582, 270] width 30 height 24
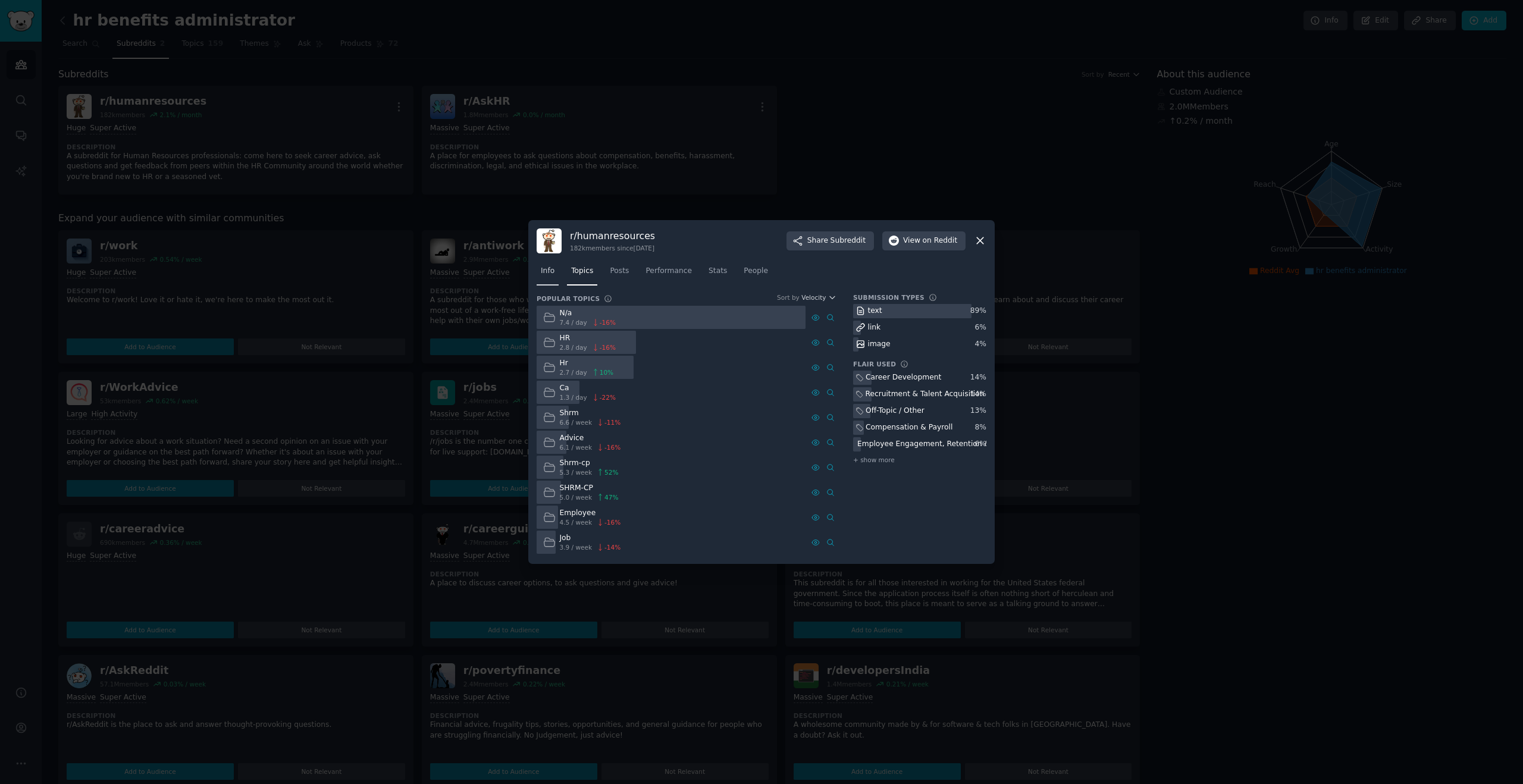
click at [545, 275] on span "Info" at bounding box center [547, 271] width 14 height 11
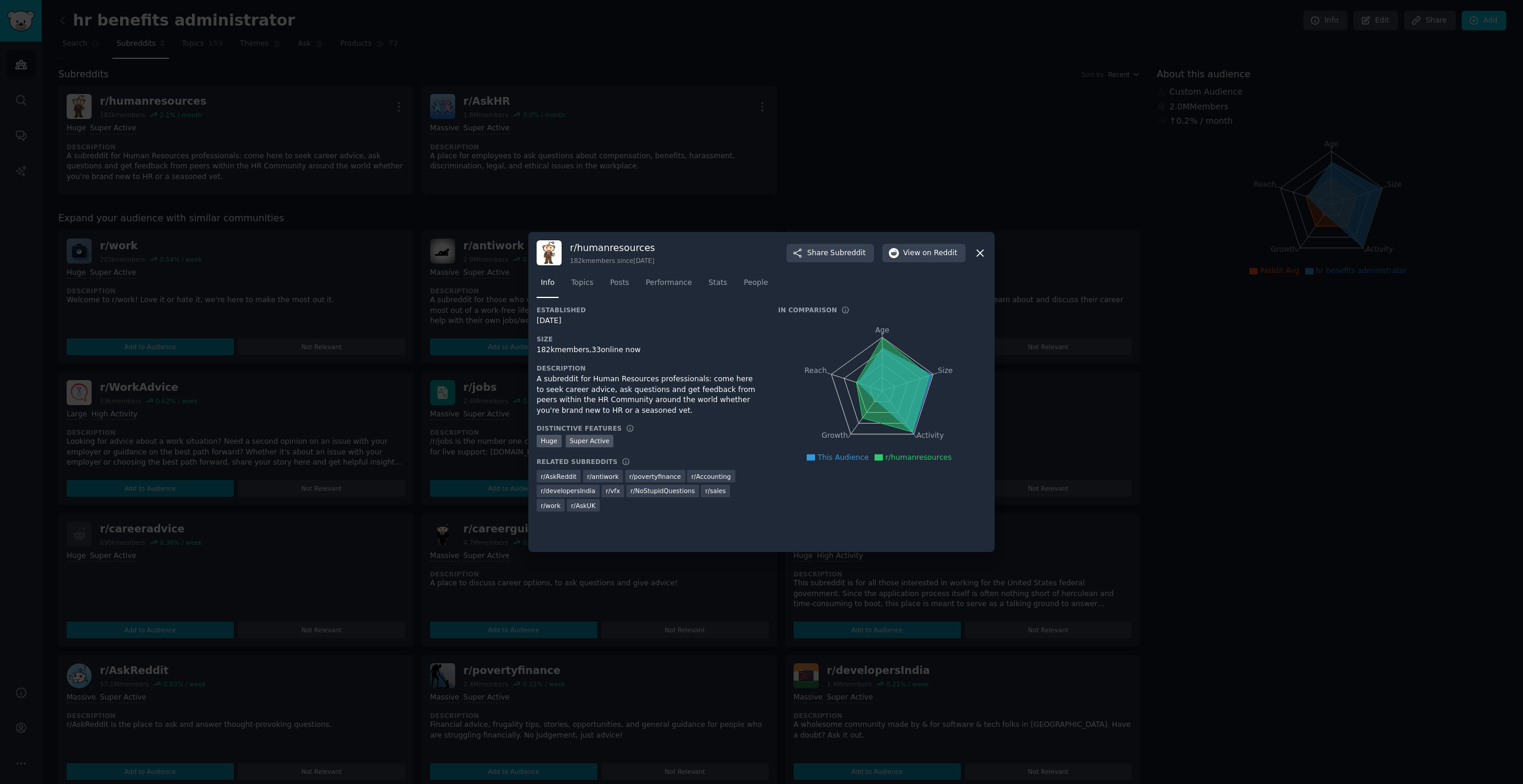
drag, startPoint x: 979, startPoint y: 253, endPoint x: 1008, endPoint y: 225, distance: 40.3
click at [979, 254] on icon at bounding box center [980, 253] width 7 height 7
